Goal: Navigation & Orientation: Find specific page/section

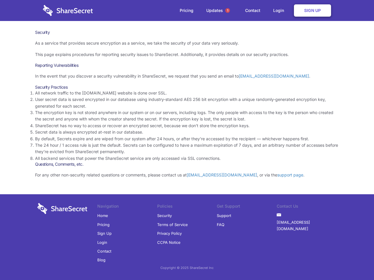
click at [187, 140] on li "By default, Secrets expire and are wiped from our system after 24 hours, or aft…" at bounding box center [187, 139] width 304 height 6
click at [228, 11] on span "1" at bounding box center [227, 10] width 5 height 5
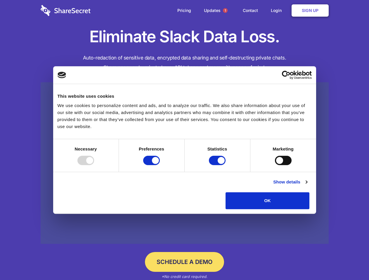
click at [94, 165] on div at bounding box center [85, 160] width 17 height 9
click at [160, 165] on input "Preferences" at bounding box center [151, 160] width 17 height 9
checkbox input "false"
click at [218, 165] on input "Statistics" at bounding box center [217, 160] width 17 height 9
checkbox input "false"
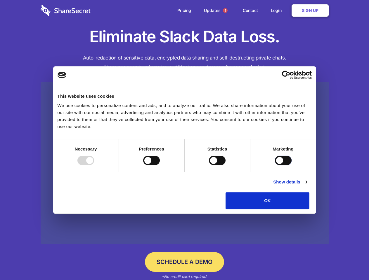
click at [275, 165] on input "Marketing" at bounding box center [283, 160] width 17 height 9
checkbox input "true"
click at [307, 186] on link "Show details" at bounding box center [290, 182] width 34 height 7
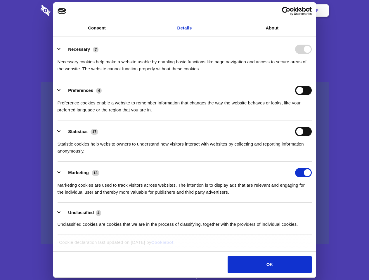
click at [312, 79] on li "Necessary 7 Necessary cookies help make a website usable by enabling basic func…" at bounding box center [185, 58] width 254 height 41
click at [225, 11] on span "1" at bounding box center [225, 10] width 5 height 5
